Goal: Find contact information: Find contact information

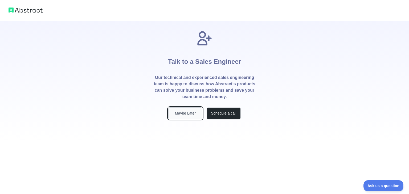
click at [184, 116] on button "Maybe Later" at bounding box center [185, 114] width 34 height 12
